Goal: Task Accomplishment & Management: Manage account settings

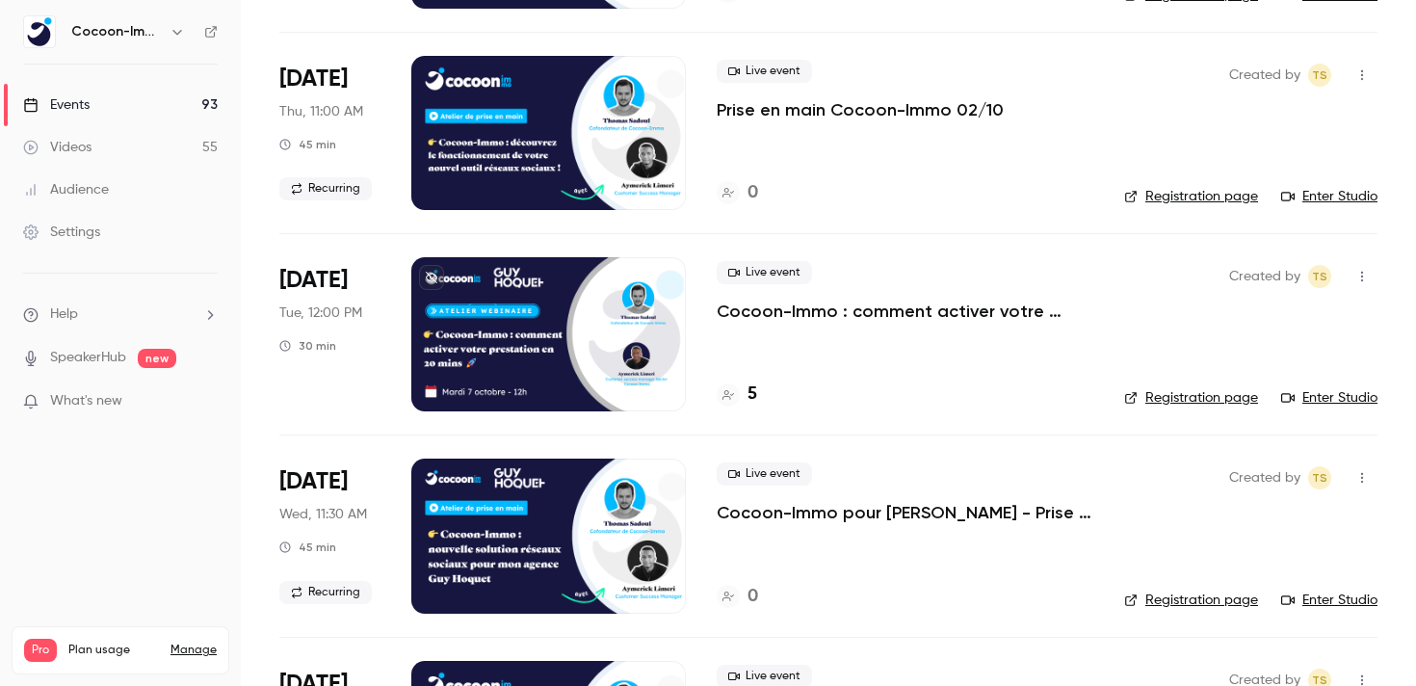
scroll to position [518, 0]
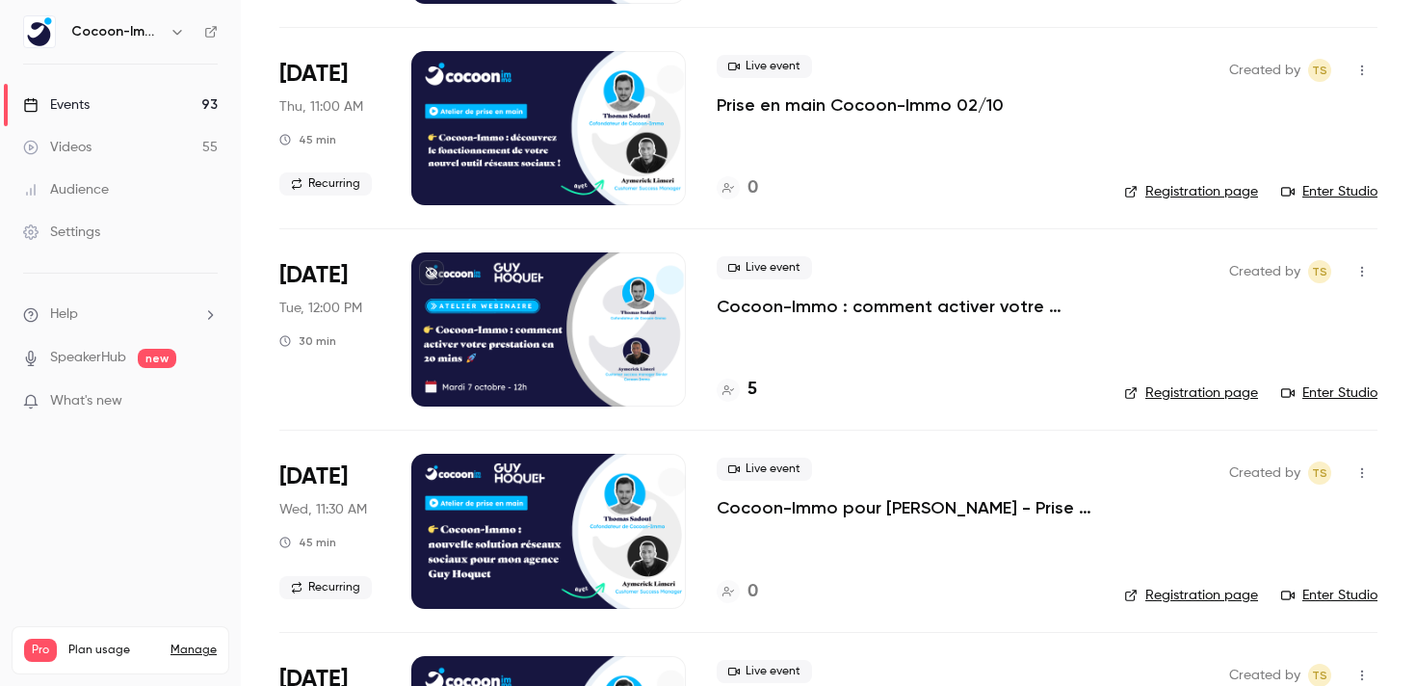
click at [846, 303] on p "Cocoon-Immo : comment activer votre prestation en 20 mins pour des réseaux soci…" at bounding box center [905, 306] width 377 height 23
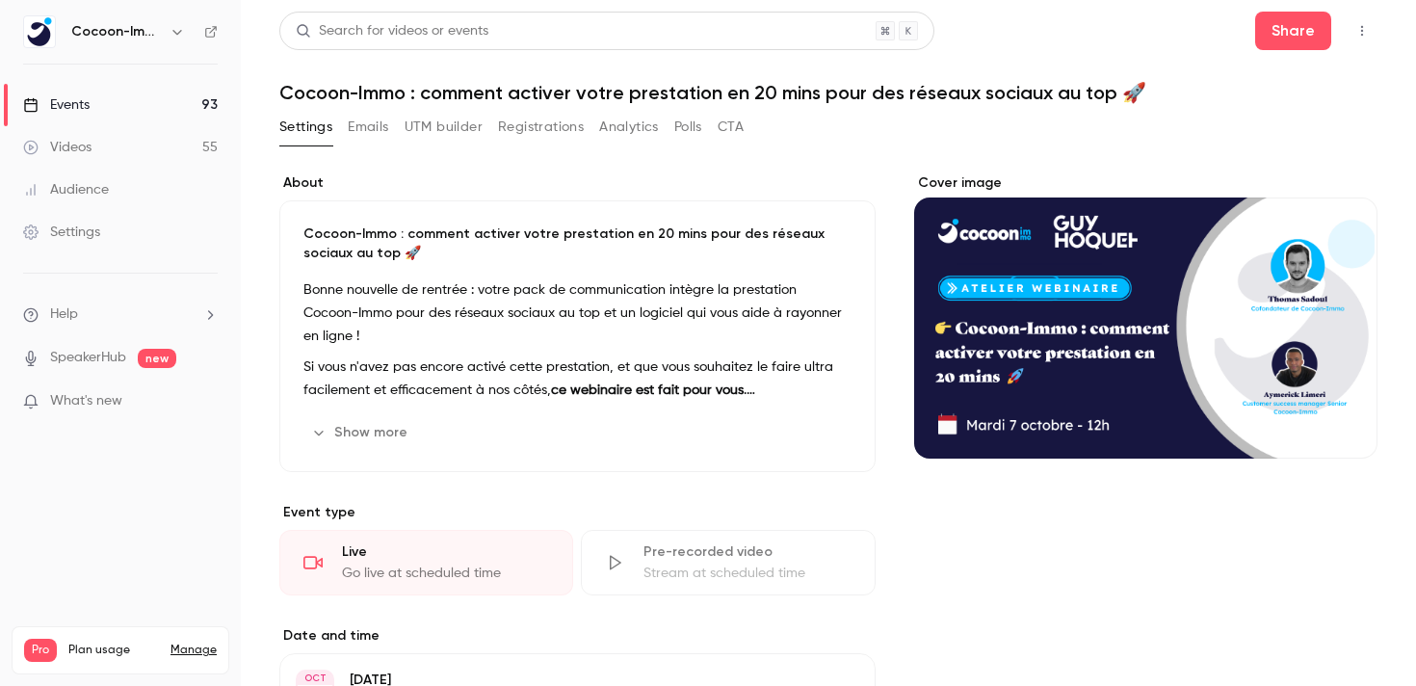
click at [521, 129] on button "Registrations" at bounding box center [541, 127] width 86 height 31
